Goal: Complete application form: Complete application form

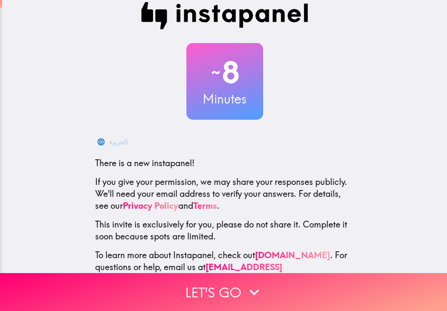
scroll to position [32, 0]
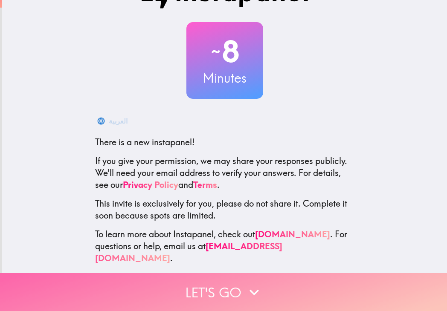
drag, startPoint x: 231, startPoint y: 275, endPoint x: 230, endPoint y: 269, distance: 5.6
click at [230, 273] on button "Let's go" at bounding box center [223, 292] width 447 height 38
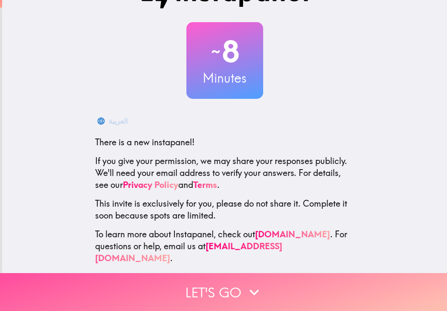
scroll to position [0, 0]
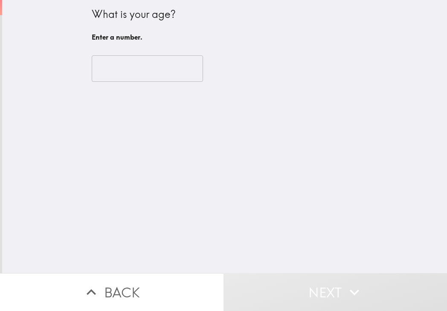
click at [170, 71] on input "number" at bounding box center [147, 68] width 111 height 26
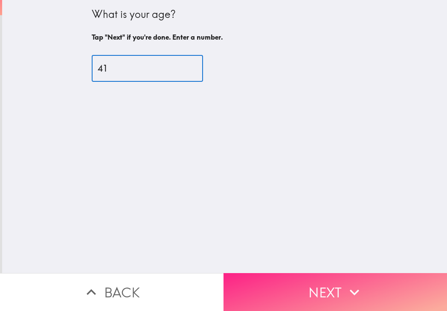
type input "41"
click at [292, 284] on button "Next" at bounding box center [334, 292] width 223 height 38
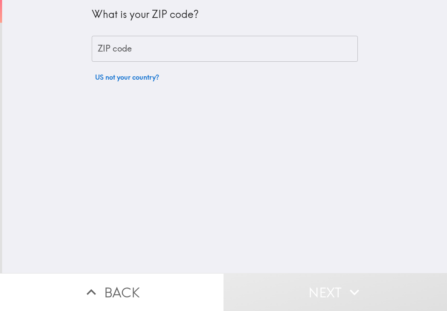
click at [151, 45] on input "ZIP code" at bounding box center [225, 49] width 266 height 26
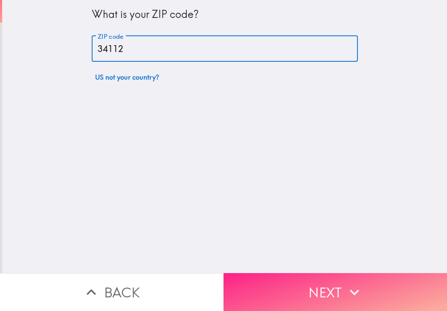
type input "34112"
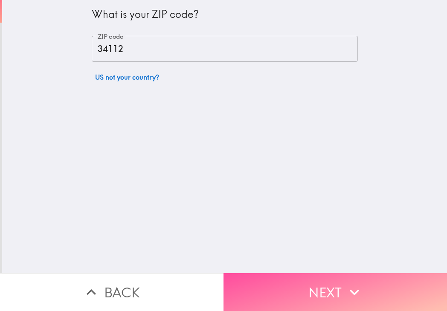
drag, startPoint x: 285, startPoint y: 276, endPoint x: 345, endPoint y: 251, distance: 65.2
click at [287, 276] on button "Next" at bounding box center [334, 292] width 223 height 38
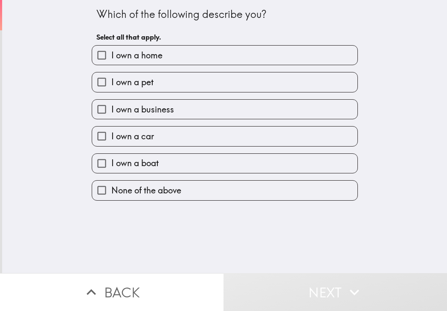
click at [165, 61] on label "I own a home" at bounding box center [224, 55] width 265 height 19
click at [111, 61] on input "I own a home" at bounding box center [101, 55] width 19 height 19
checkbox input "true"
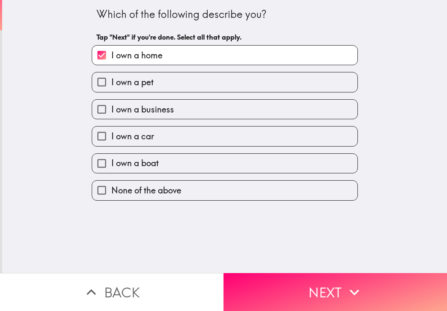
drag, startPoint x: 279, startPoint y: 275, endPoint x: 280, endPoint y: 269, distance: 6.9
click at [280, 275] on button "Next" at bounding box center [334, 292] width 223 height 38
